Goal: Task Accomplishment & Management: Manage account settings

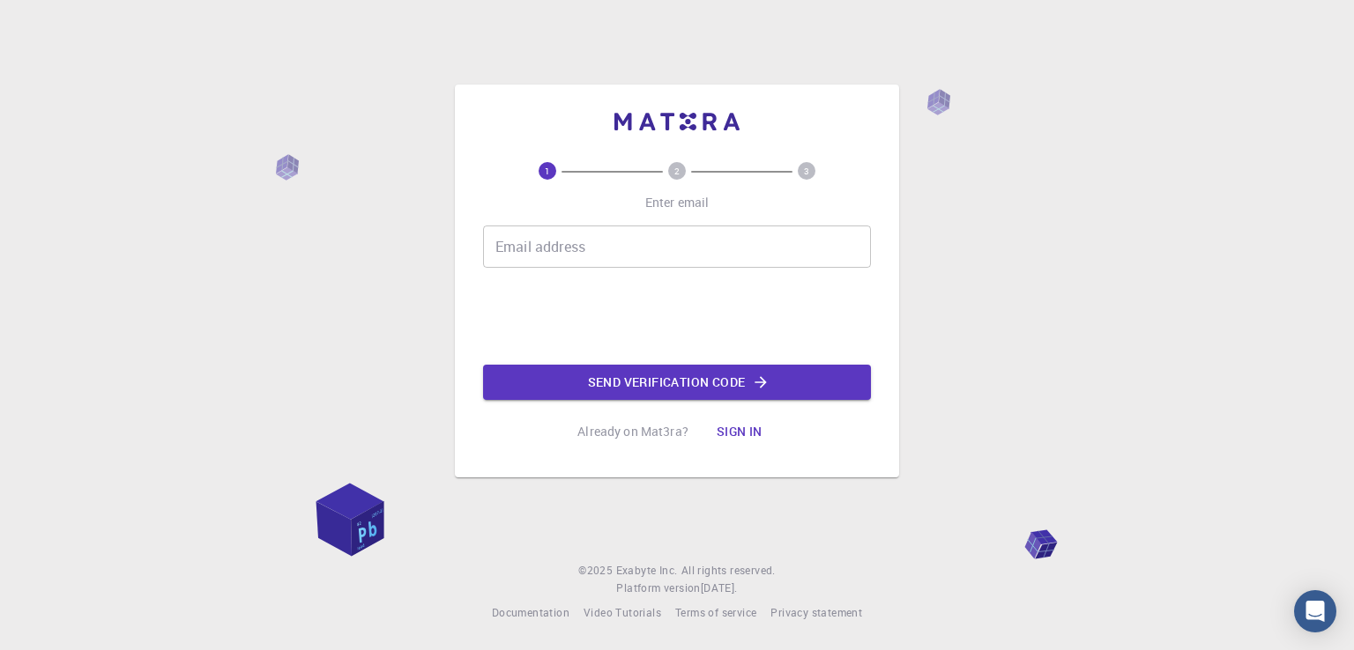
click at [726, 435] on button "Sign in" at bounding box center [739, 431] width 74 height 35
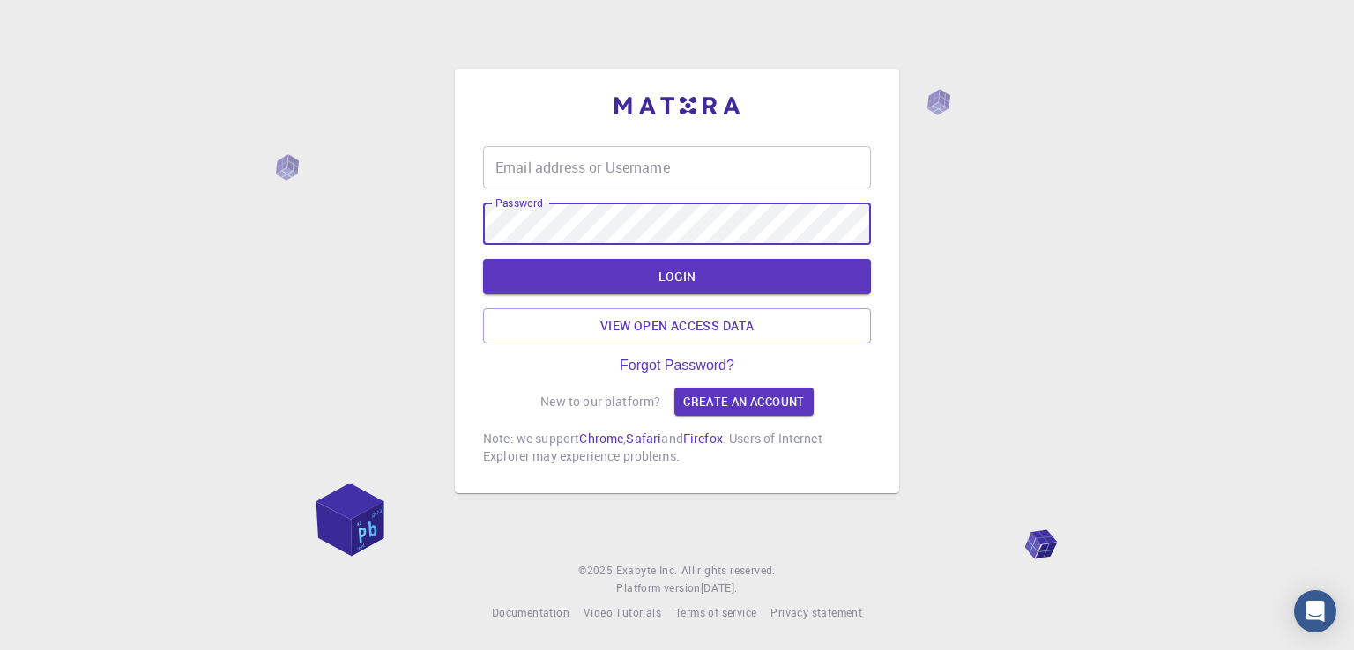
click at [628, 175] on input "Email address or Username" at bounding box center [677, 167] width 388 height 42
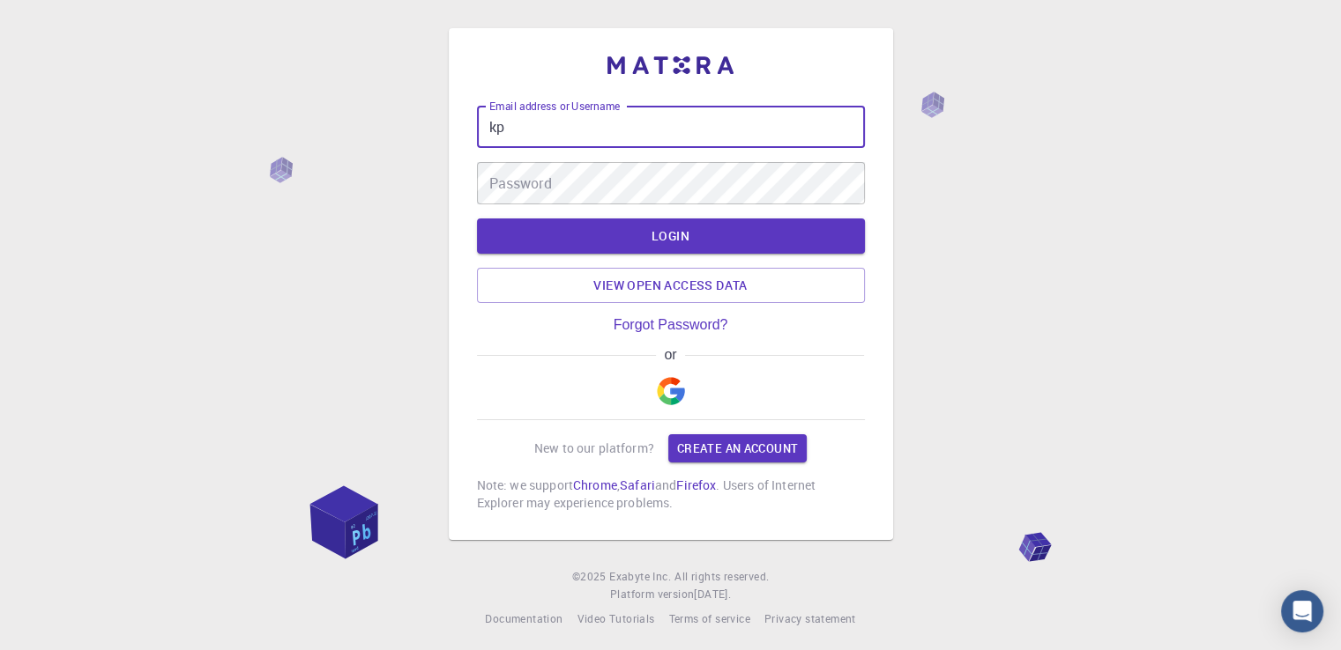
type input "k"
